Goal: Navigation & Orientation: Find specific page/section

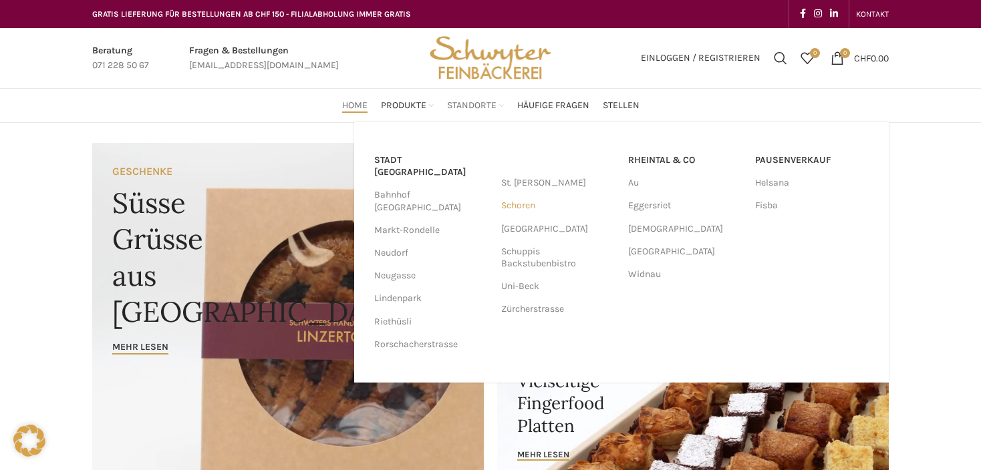
click at [525, 205] on link "Schoren" at bounding box center [558, 205] width 114 height 23
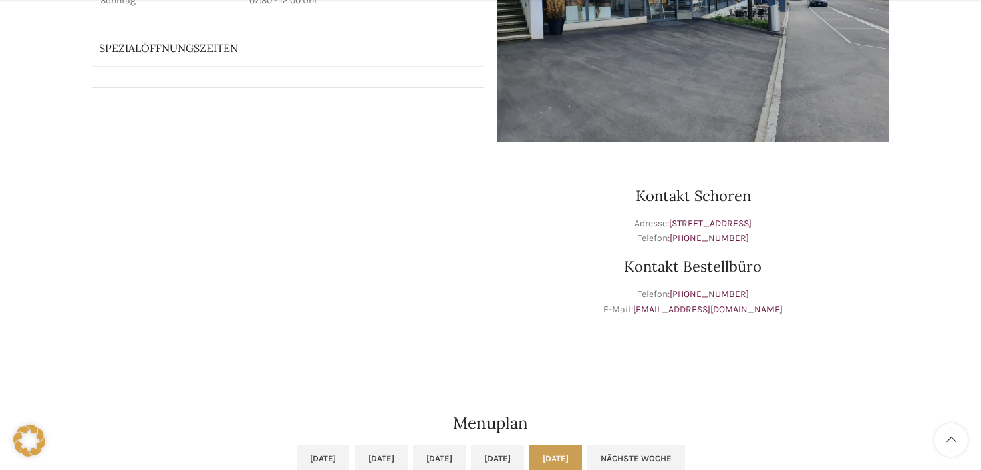
scroll to position [319, 0]
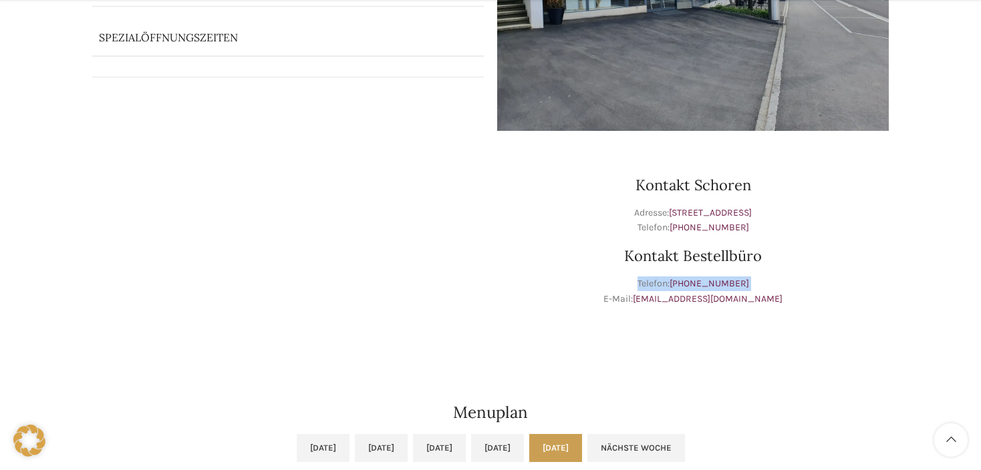
drag, startPoint x: 569, startPoint y: 344, endPoint x: 582, endPoint y: 327, distance: 21.5
click at [571, 303] on div "Kontakt Schoren Adresse: Schorenstrasse 42, 9000 St. Gallen Telefon: +41 71 278…" at bounding box center [693, 245] width 405 height 214
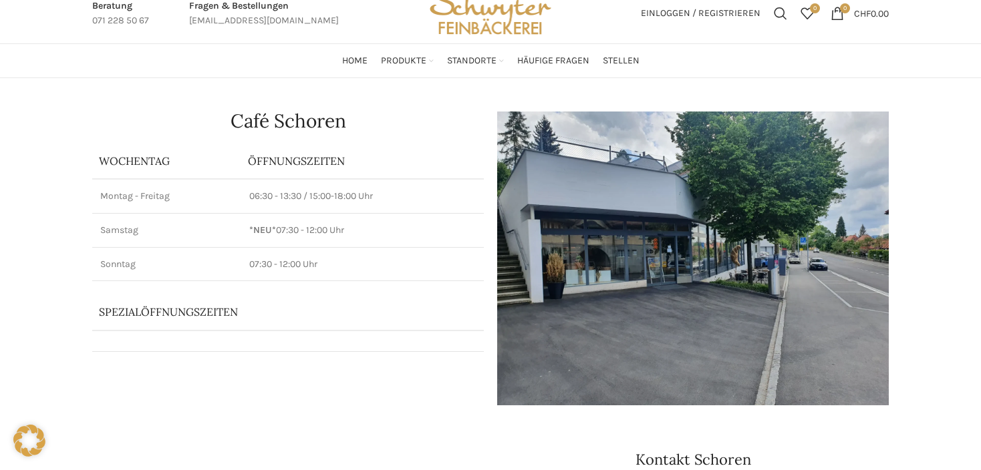
scroll to position [0, 0]
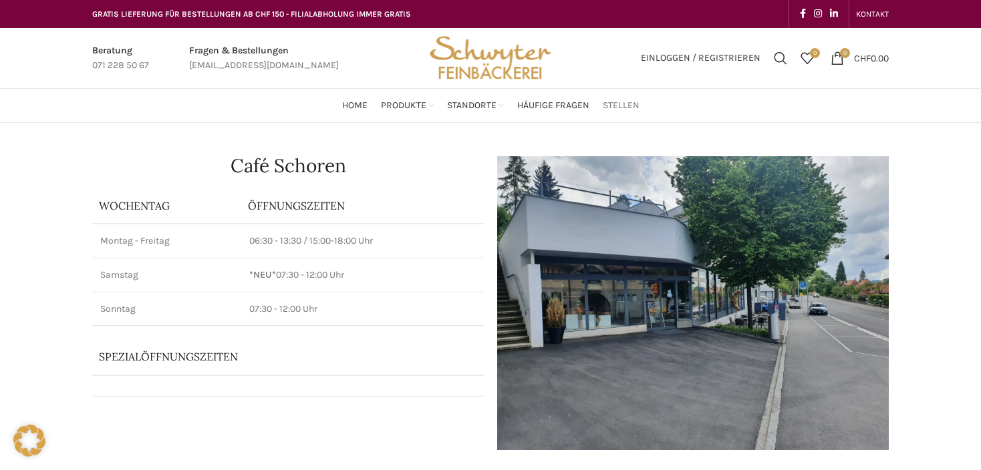
click at [609, 103] on span "Stellen" at bounding box center [621, 106] width 37 height 13
